Goal: Task Accomplishment & Management: Complete application form

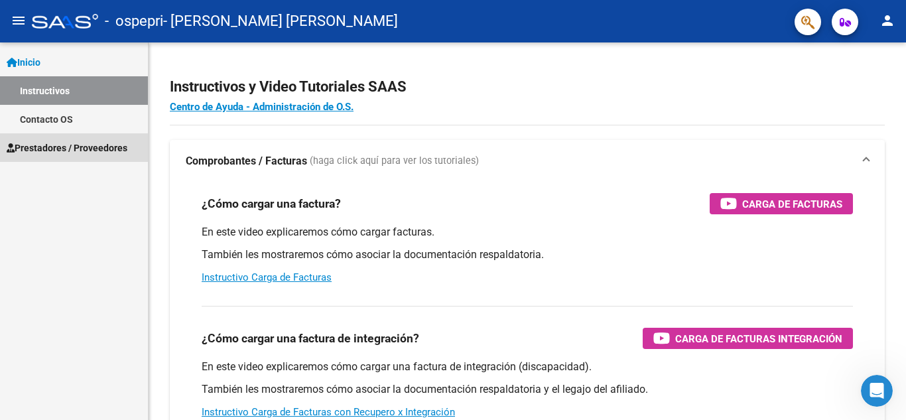
click at [62, 144] on span "Prestadores / Proveedores" at bounding box center [67, 148] width 121 height 15
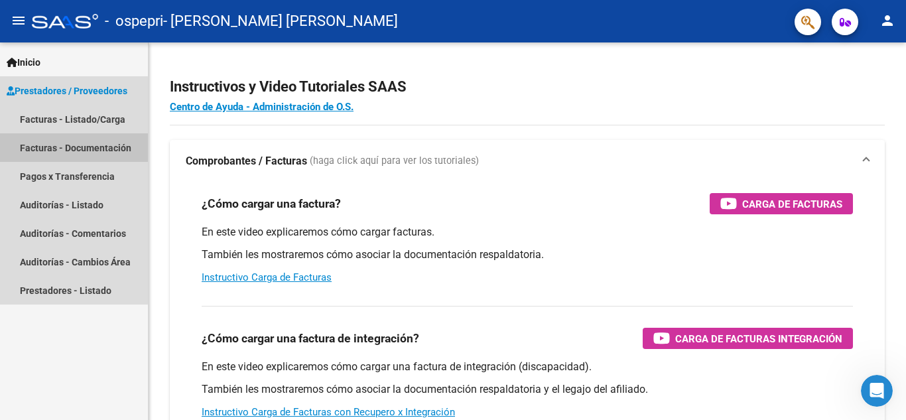
click at [73, 149] on link "Facturas - Documentación" at bounding box center [74, 147] width 148 height 29
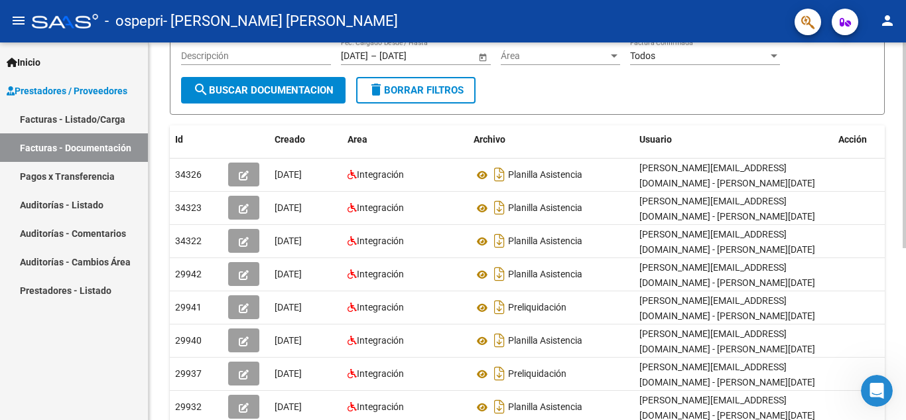
scroll to position [157, 0]
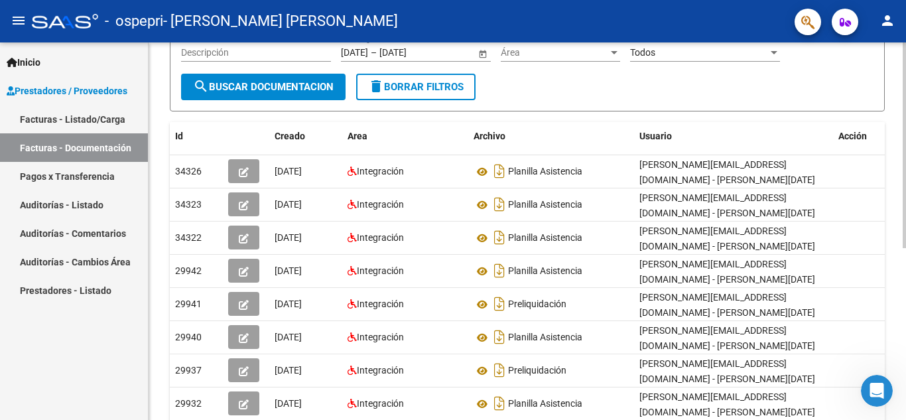
click at [905, 310] on div at bounding box center [904, 234] width 3 height 206
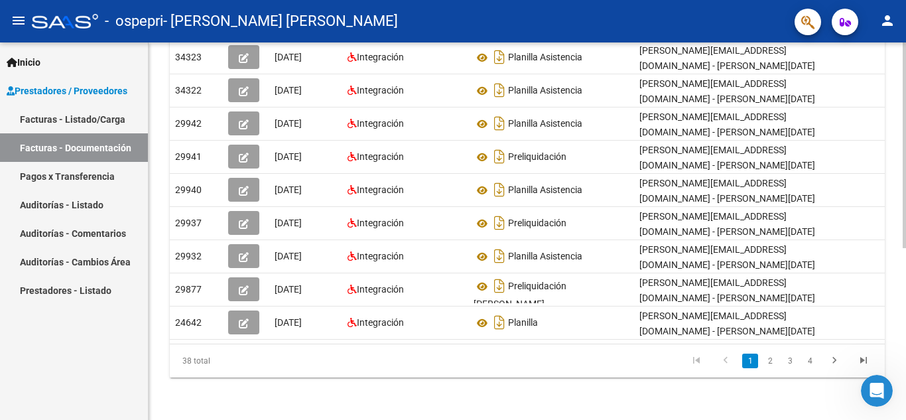
click at [905, 388] on div at bounding box center [904, 317] width 3 height 206
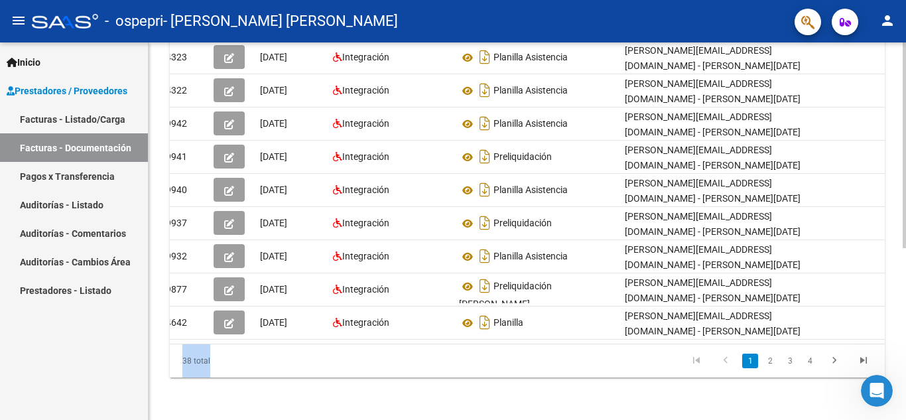
drag, startPoint x: 750, startPoint y: 344, endPoint x: 899, endPoint y: 314, distance: 151.4
click at [899, 314] on div "PRESTADORES -> Comprobantes - Documentación Respaldatoria cloud_download Export…" at bounding box center [527, 79] width 757 height 681
click at [72, 127] on link "Facturas - Listado/Carga" at bounding box center [74, 119] width 148 height 29
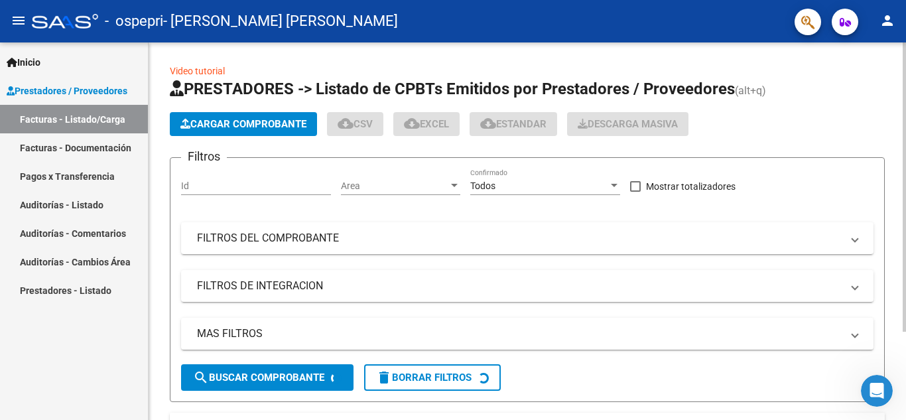
scroll to position [115, 0]
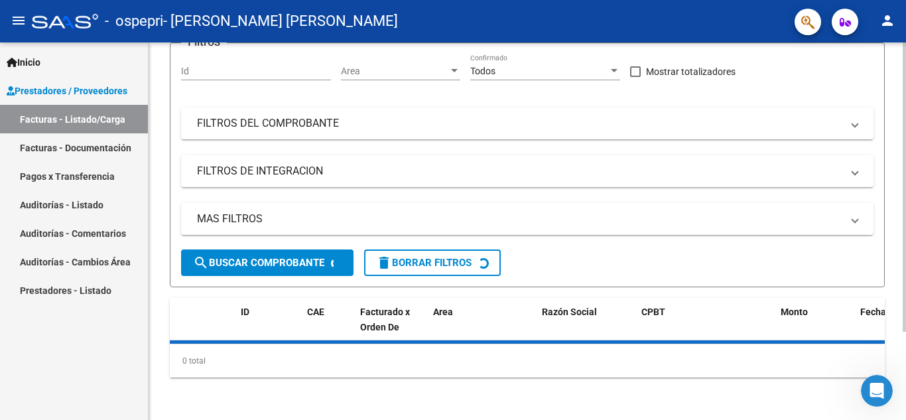
click at [905, 285] on div at bounding box center [904, 275] width 3 height 289
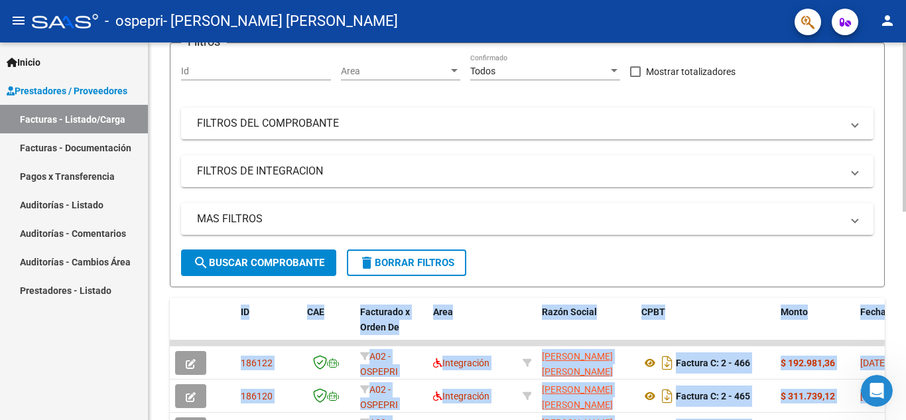
drag, startPoint x: 902, startPoint y: 265, endPoint x: 905, endPoint y: 307, distance: 42.6
click at [905, 307] on div "Video tutorial PRESTADORES -> Listado de CPBTs Emitidos por Prestadores / Prove…" at bounding box center [529, 343] width 761 height 830
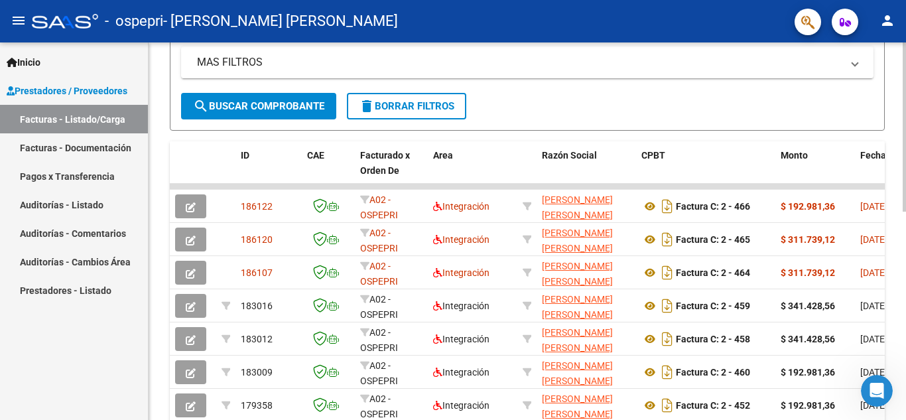
scroll to position [281, 0]
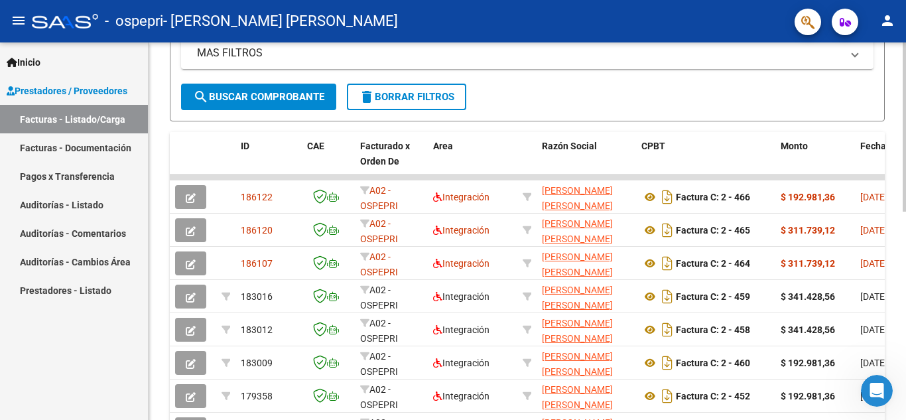
click at [905, 318] on div at bounding box center [904, 255] width 3 height 169
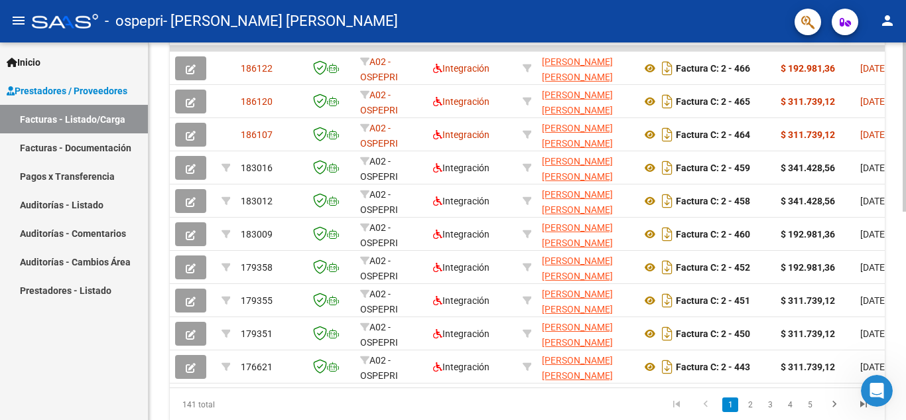
scroll to position [464, 0]
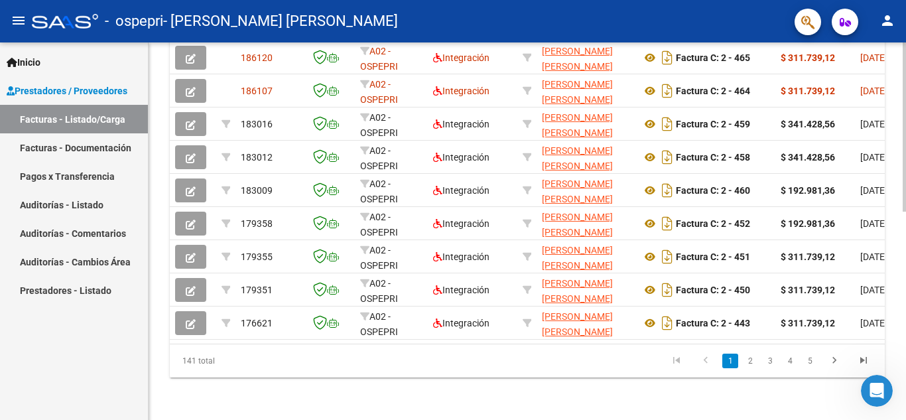
click at [905, 317] on div at bounding box center [904, 335] width 3 height 169
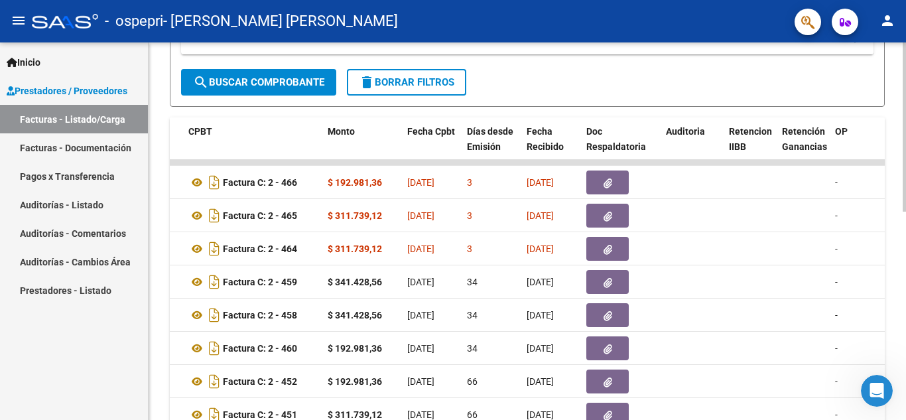
scroll to position [291, 0]
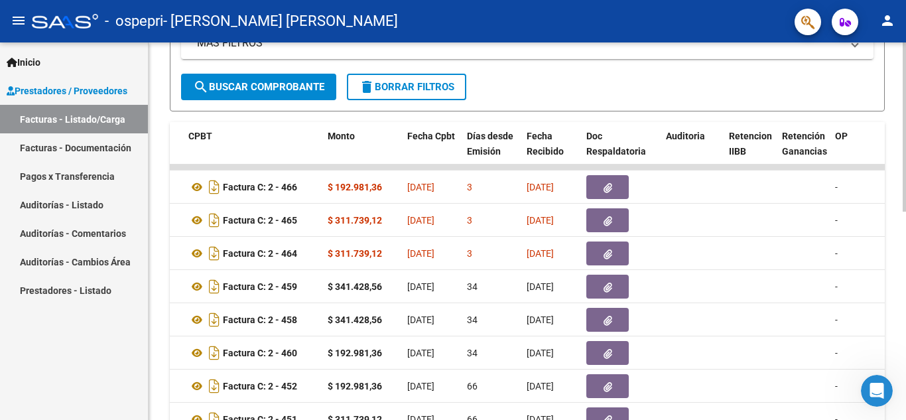
click at [902, 206] on div "Video tutorial PRESTADORES -> Listado de CPBTs Emitidos por Prestadores / Prove…" at bounding box center [529, 167] width 761 height 830
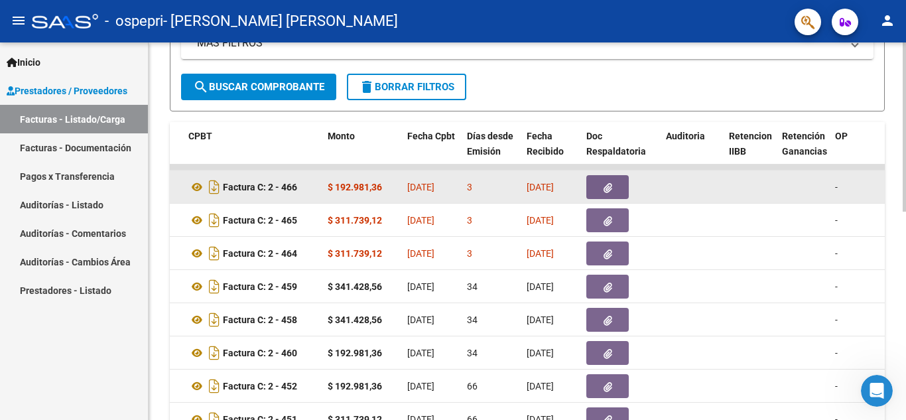
click at [604, 188] on icon "button" at bounding box center [608, 188] width 9 height 10
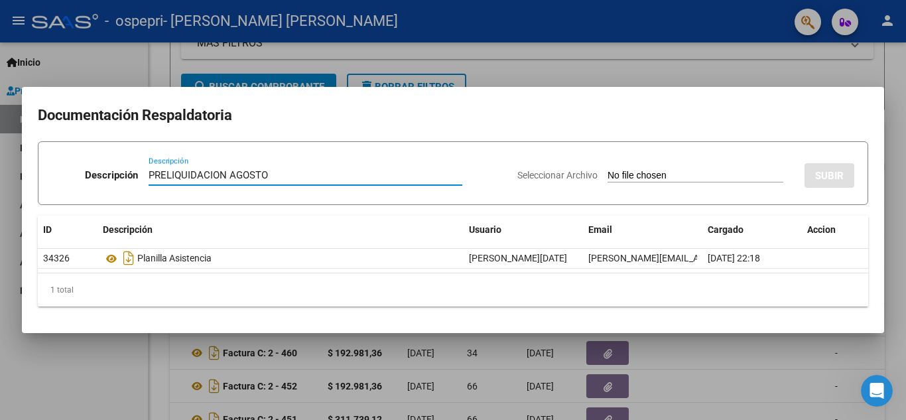
type input "PRELIQUIDACION AGOSTO"
click at [613, 170] on input "Seleccionar Archivo" at bounding box center [696, 176] width 176 height 13
type input "C:\fakepath\preliquidacion [PERSON_NAME] 2025.pdf"
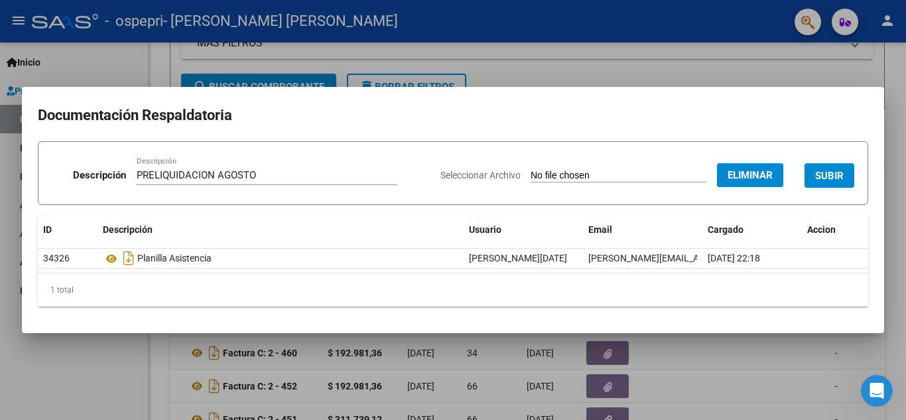
click at [842, 172] on span "SUBIR" at bounding box center [829, 176] width 29 height 12
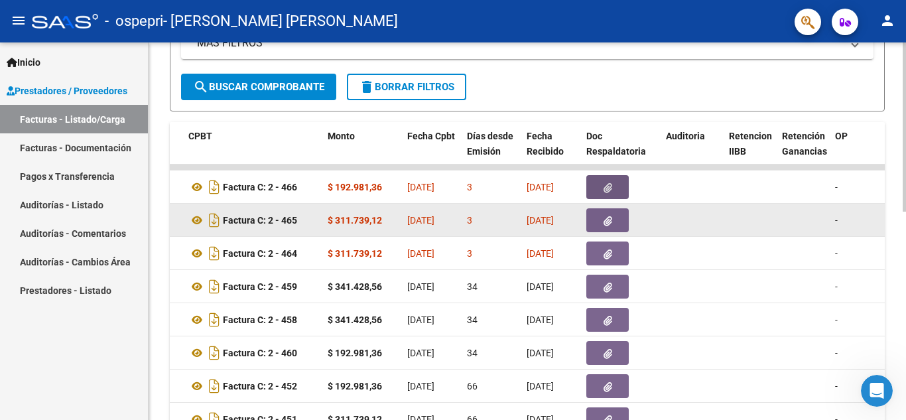
click at [602, 230] on button "button" at bounding box center [607, 220] width 42 height 24
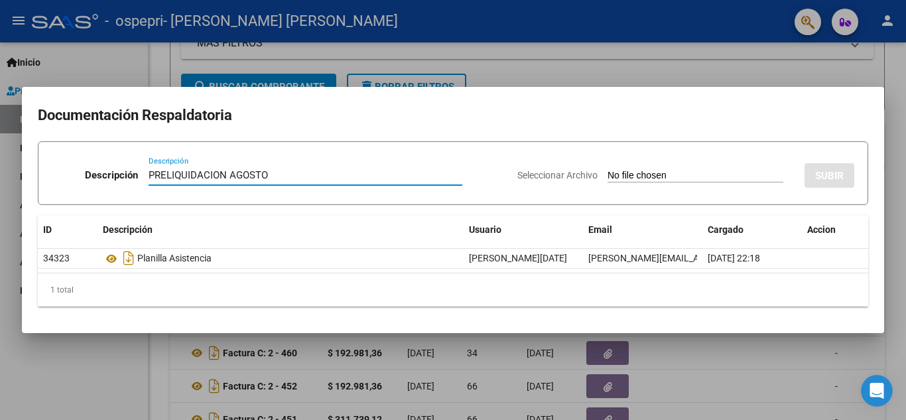
type input "PRELIQUIDACION AGOSTO"
click at [698, 178] on input "Seleccionar Archivo" at bounding box center [696, 176] width 176 height 13
type input "C:\fakepath\preliquidacin [PERSON_NAME] 2025.pdf"
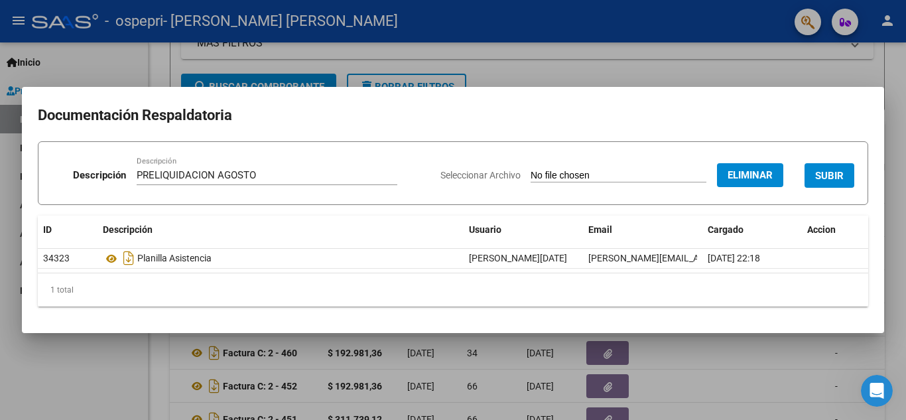
click at [831, 176] on span "SUBIR" at bounding box center [829, 176] width 29 height 12
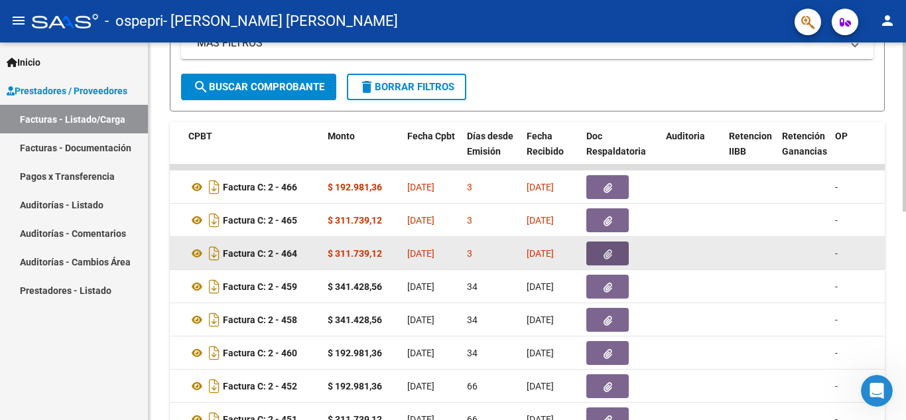
click at [595, 255] on button "button" at bounding box center [607, 253] width 42 height 24
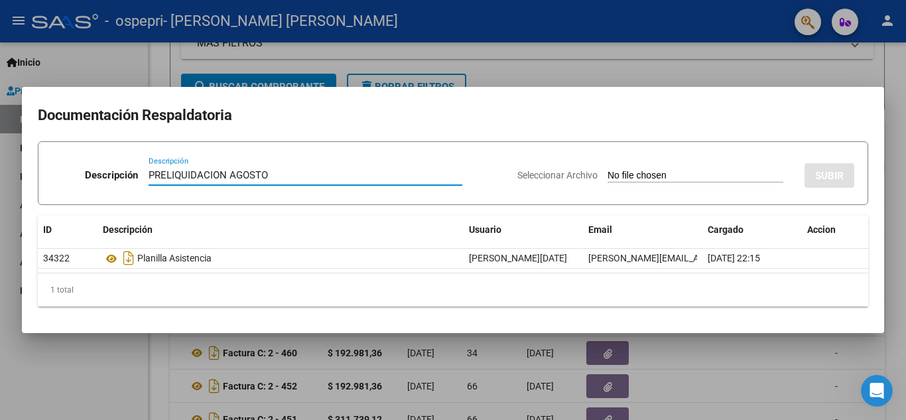
type input "PRELIQUIDACION AGOSTO"
click at [720, 170] on input "Seleccionar Archivo" at bounding box center [696, 176] width 176 height 13
type input "C:\fakepath\preliquidacon [PERSON_NAME] 2025.pdf"
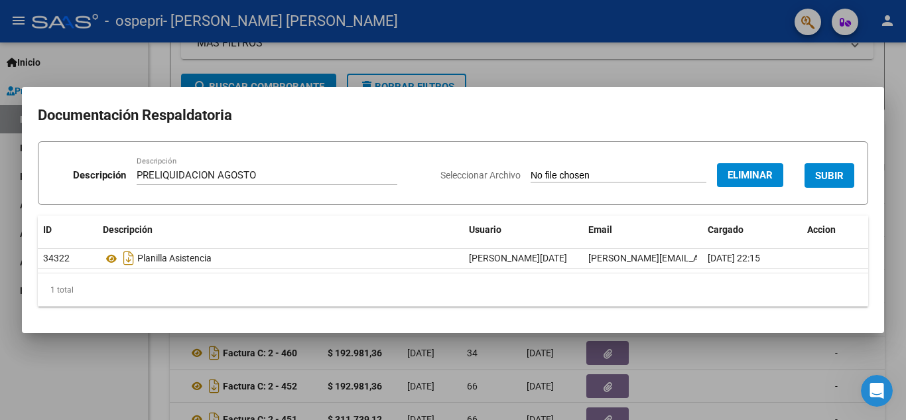
click at [833, 169] on span "SUBIR" at bounding box center [829, 175] width 29 height 12
